Goal: Task Accomplishment & Management: Manage account settings

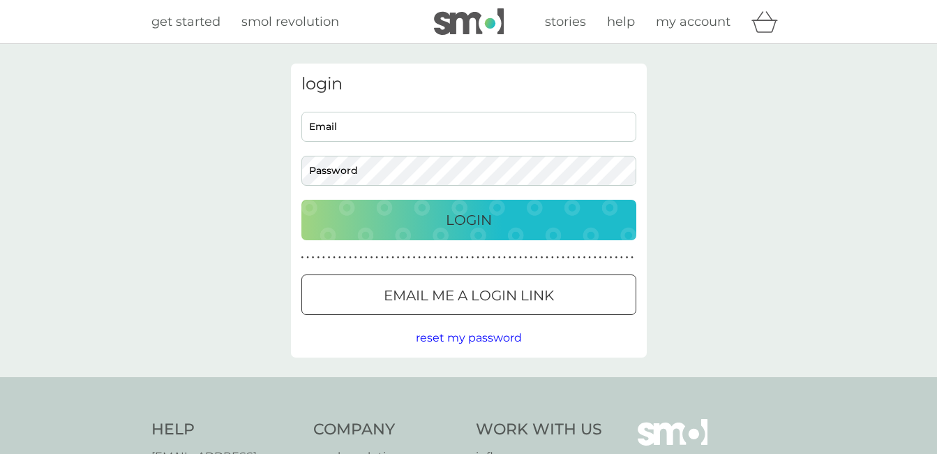
click at [368, 122] on input "Email" at bounding box center [468, 127] width 335 height 30
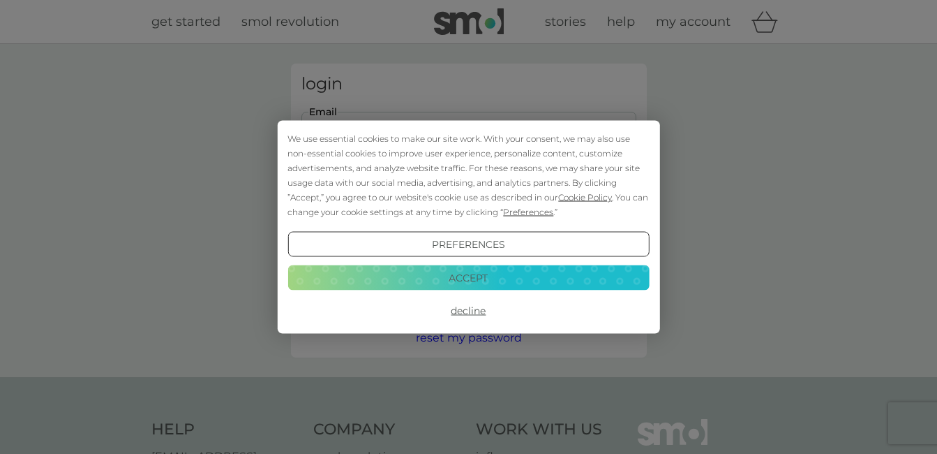
type input "w3513y@hotmail.co.uk"
click at [498, 280] on button "Accept" at bounding box center [467, 276] width 361 height 25
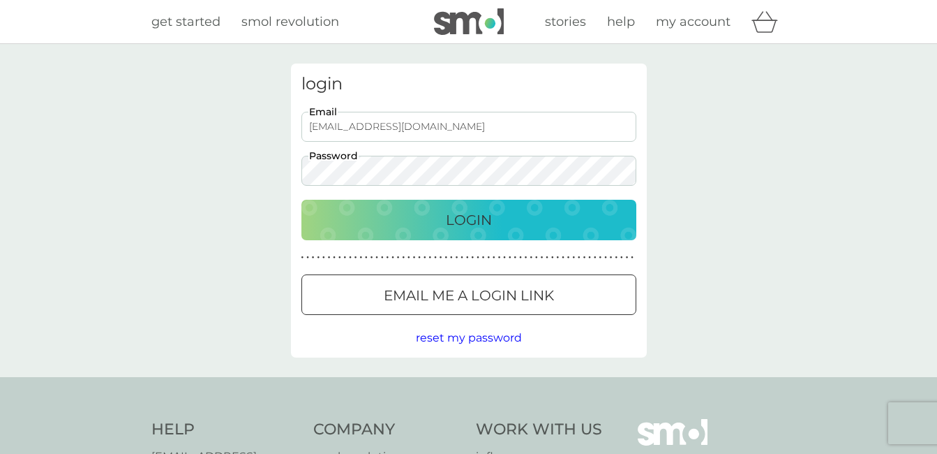
click at [301, 200] on button "Login" at bounding box center [468, 220] width 335 height 40
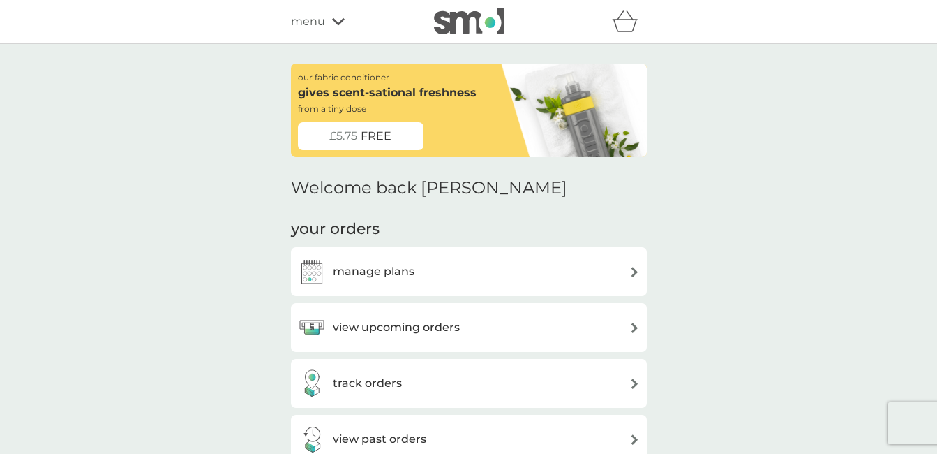
click at [539, 265] on div "manage plans" at bounding box center [469, 271] width 342 height 28
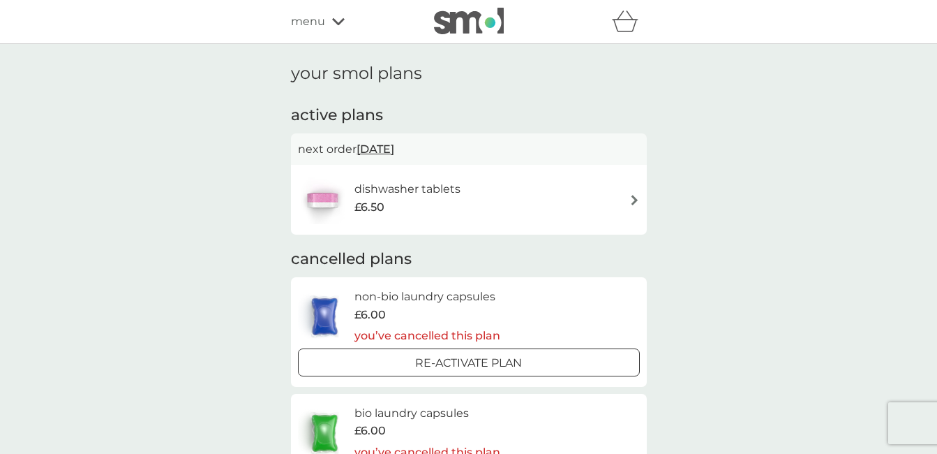
click at [620, 204] on div "dishwasher tablets £6.50" at bounding box center [469, 199] width 342 height 49
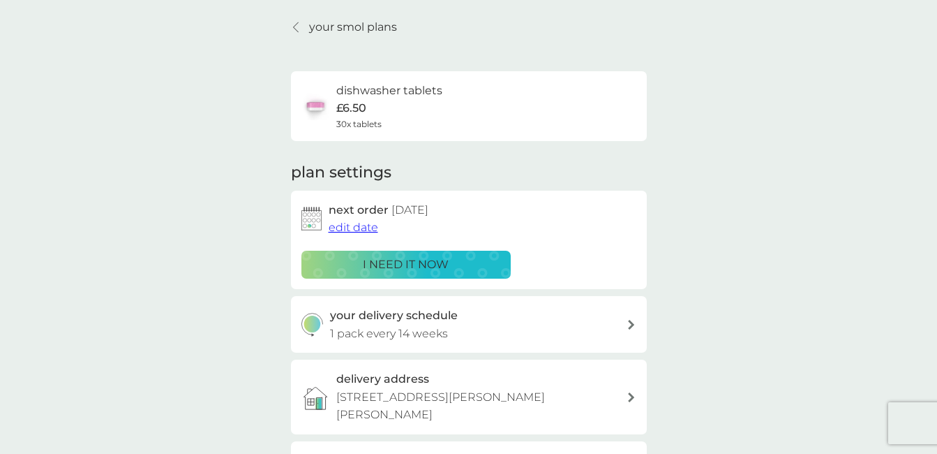
scroll to position [70, 0]
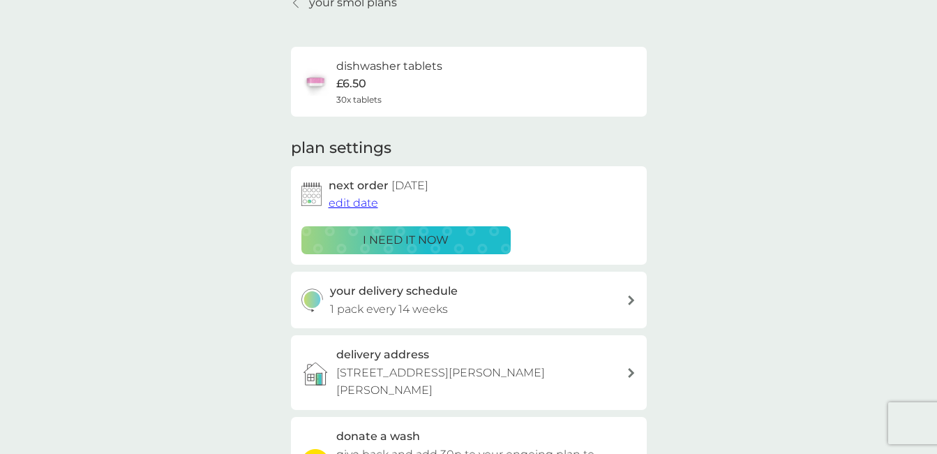
click at [420, 243] on p "i need it now" at bounding box center [406, 240] width 86 height 18
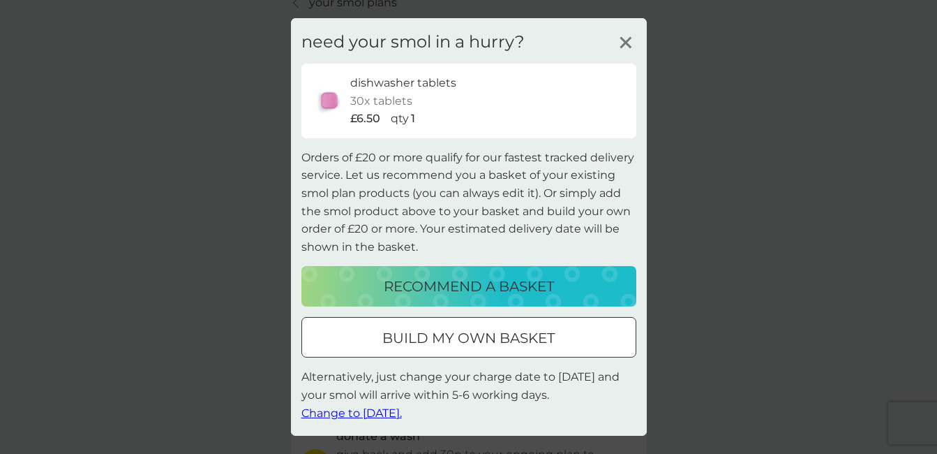
click at [379, 419] on span "Change to [DATE]." at bounding box center [351, 411] width 100 height 13
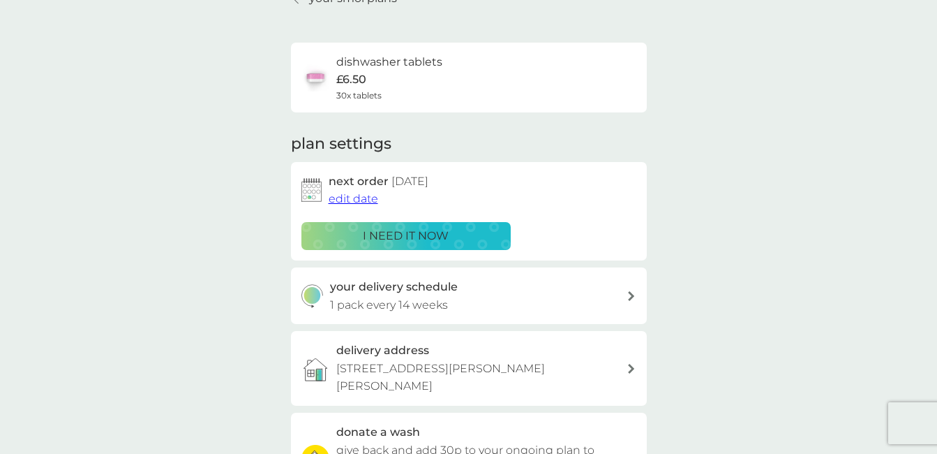
scroll to position [0, 0]
